Goal: Information Seeking & Learning: Learn about a topic

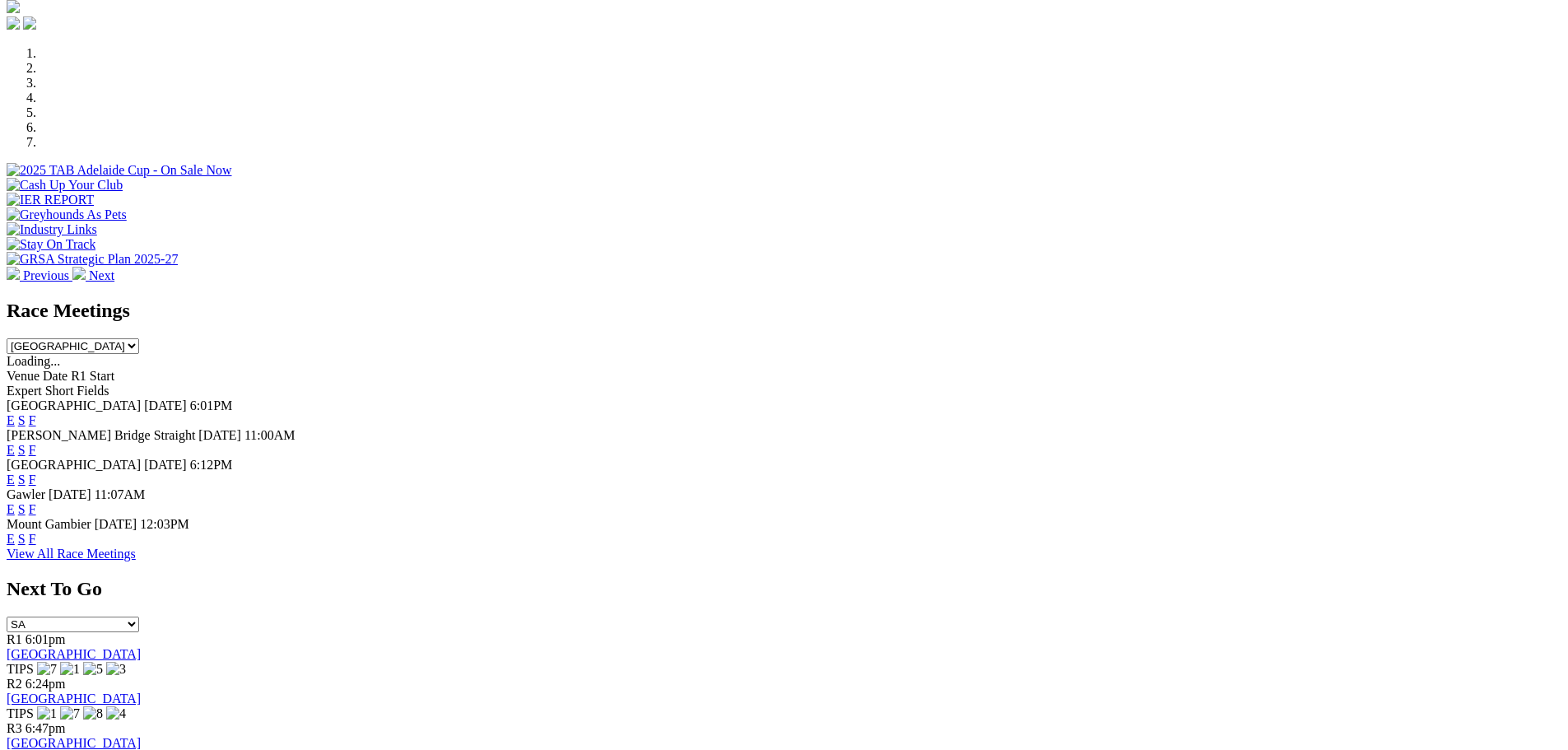
scroll to position [329, 0]
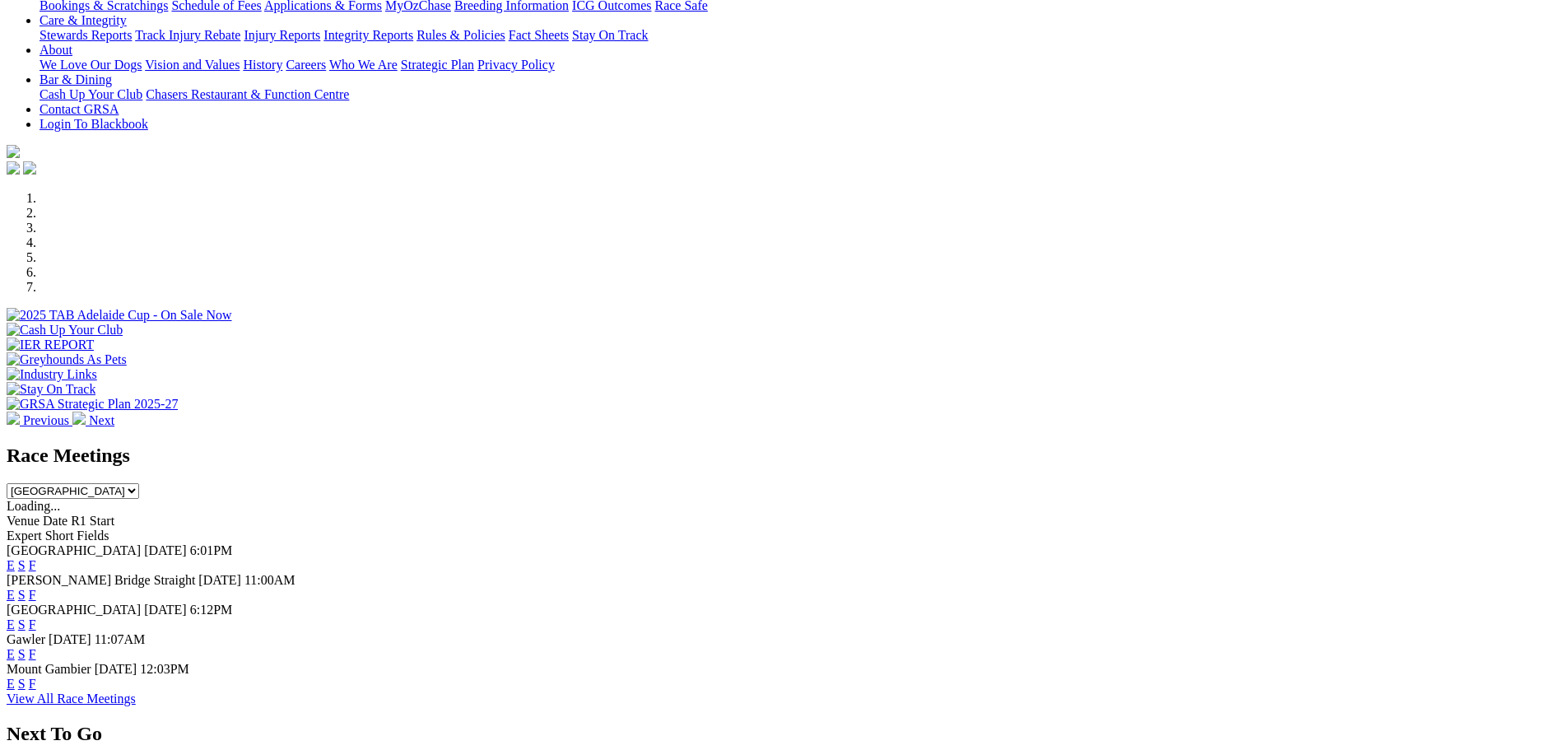
click at [36, 617] on link "F" at bounding box center [33, 623] width 7 height 14
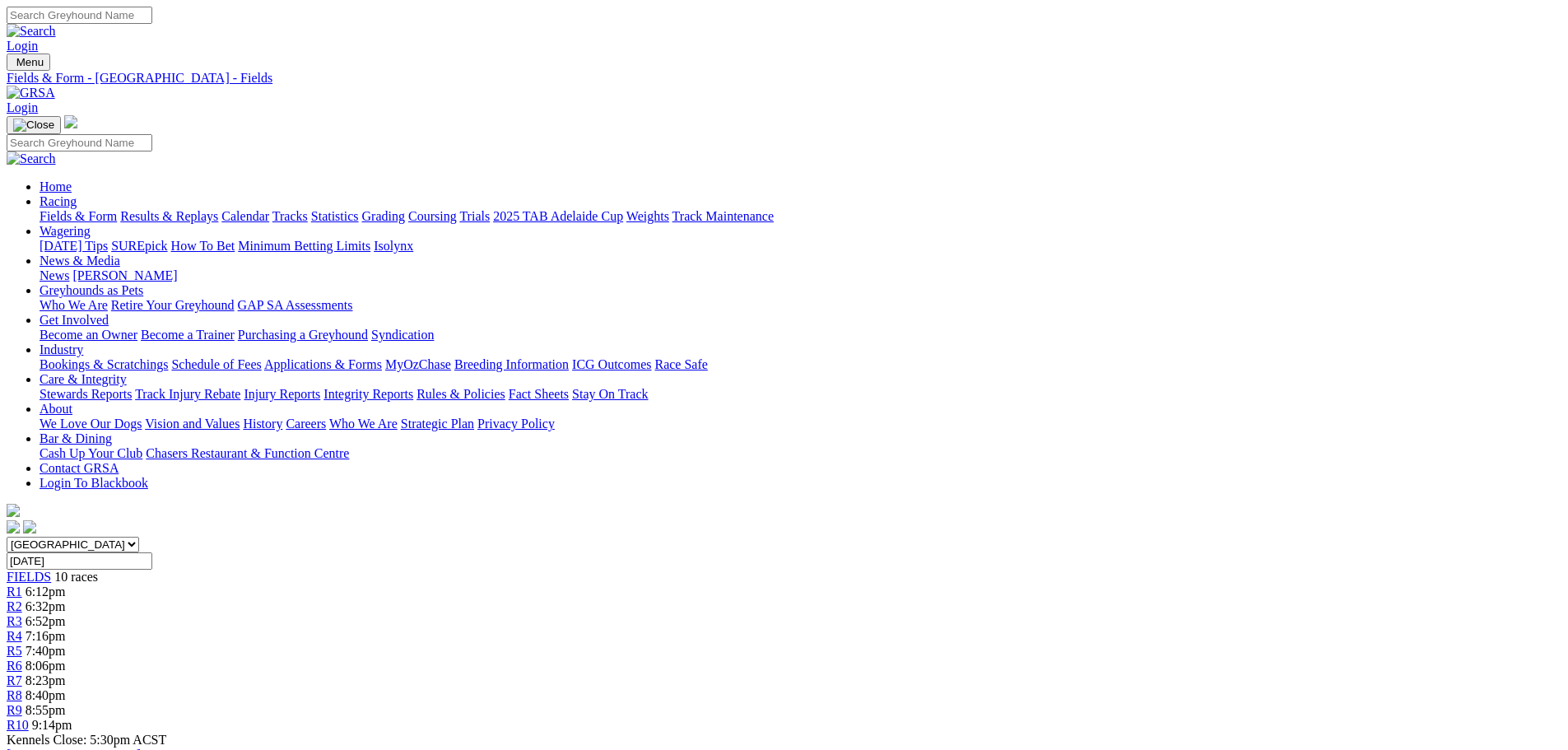
click at [76, 194] on link "Racing" at bounding box center [57, 200] width 37 height 14
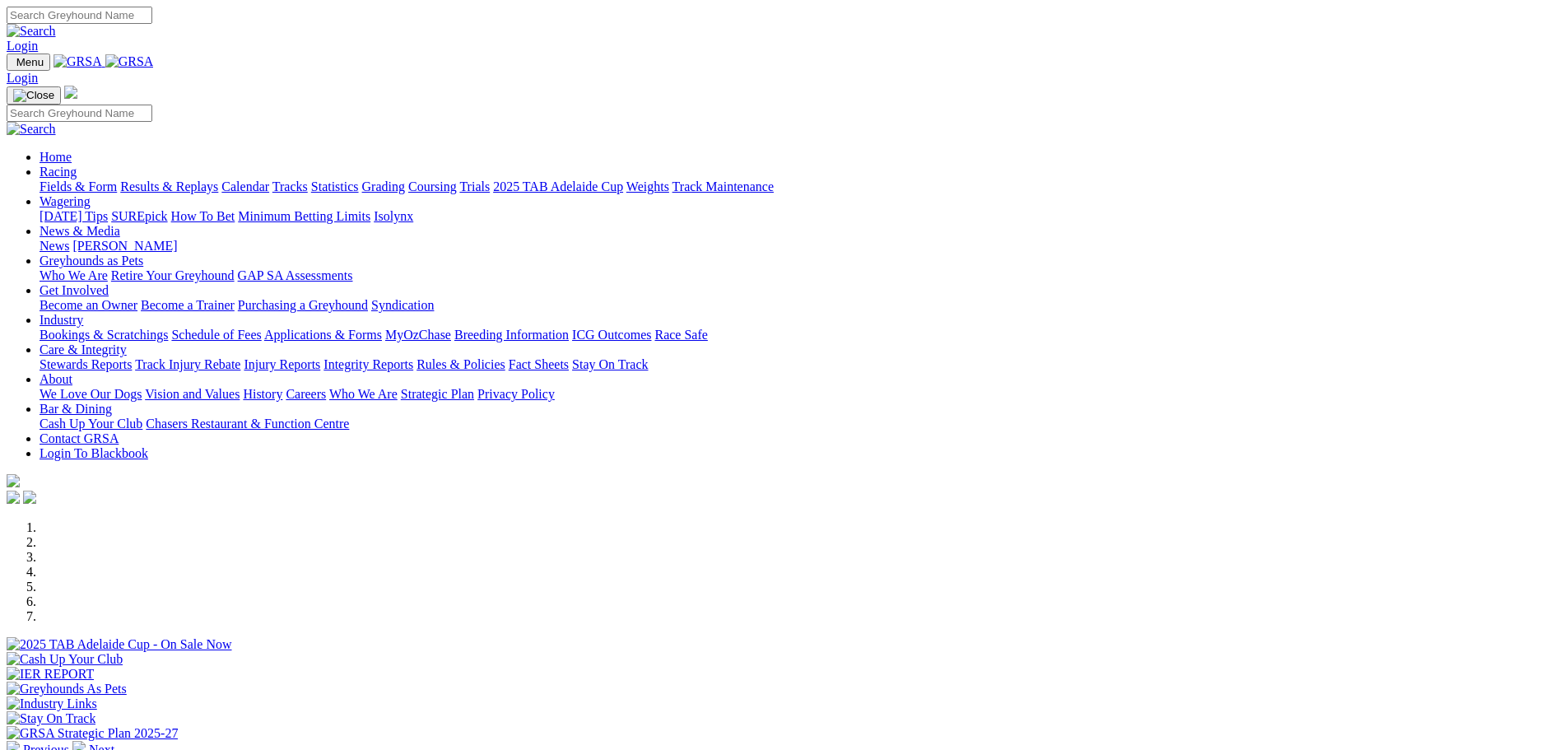
click at [86, 741] on img at bounding box center [79, 747] width 13 height 13
